Goal: Task Accomplishment & Management: Manage account settings

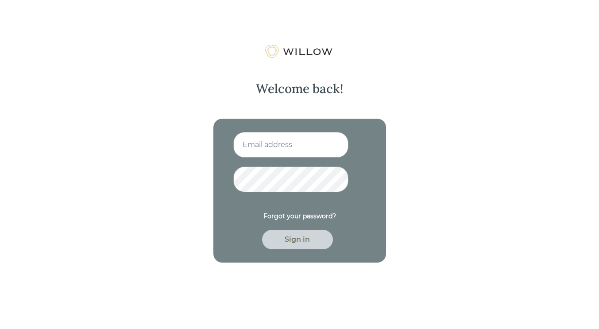
click at [264, 147] on input at bounding box center [290, 145] width 115 height 26
type input "[EMAIL_ADDRESS][DOMAIN_NAME]"
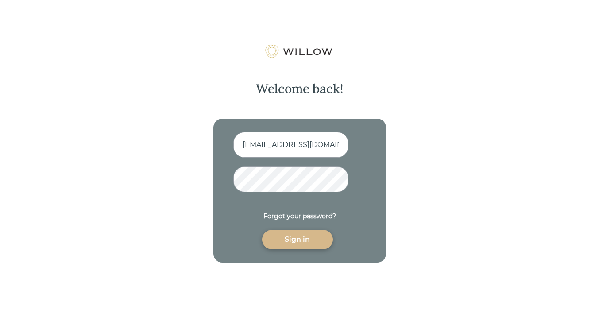
click at [290, 237] on div "Sign in" at bounding box center [297, 239] width 51 height 11
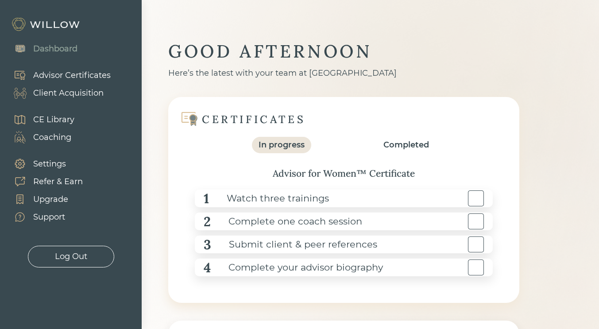
click at [89, 254] on div "Log Out" at bounding box center [71, 257] width 86 height 22
